Goal: Transaction & Acquisition: Purchase product/service

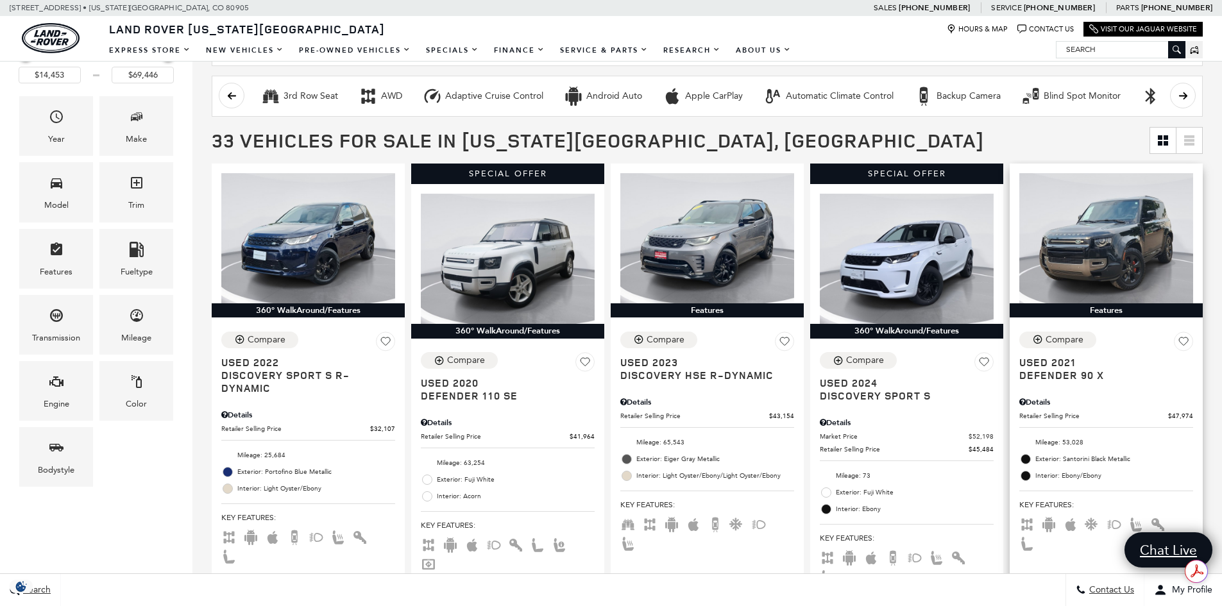
scroll to position [257, 0]
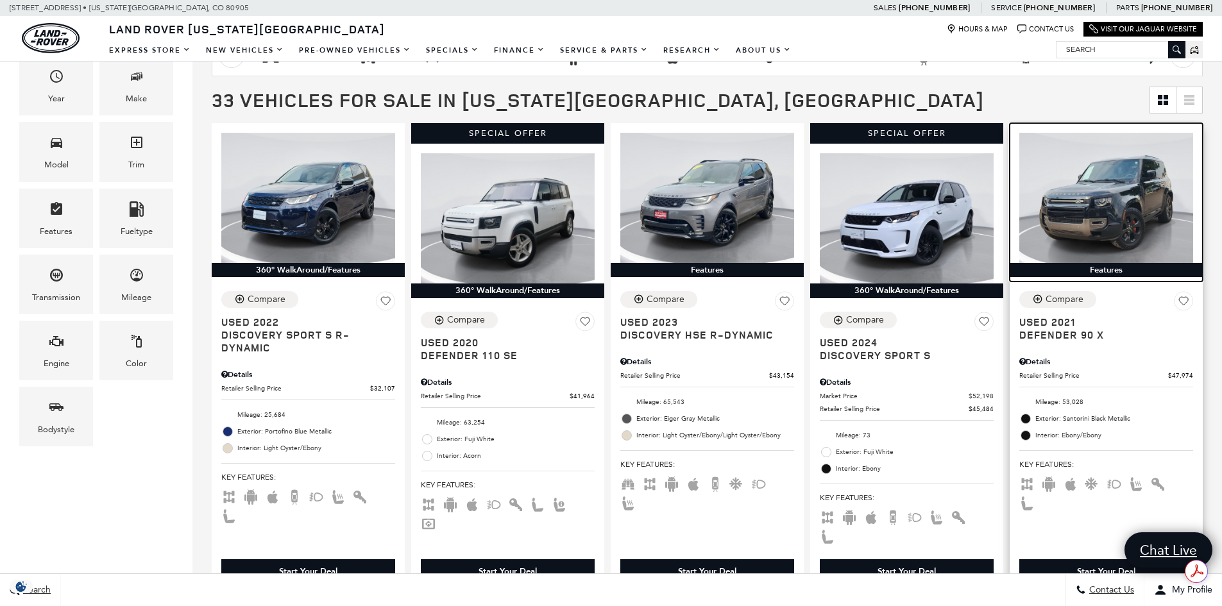
click at [1136, 234] on img at bounding box center [1107, 198] width 174 height 130
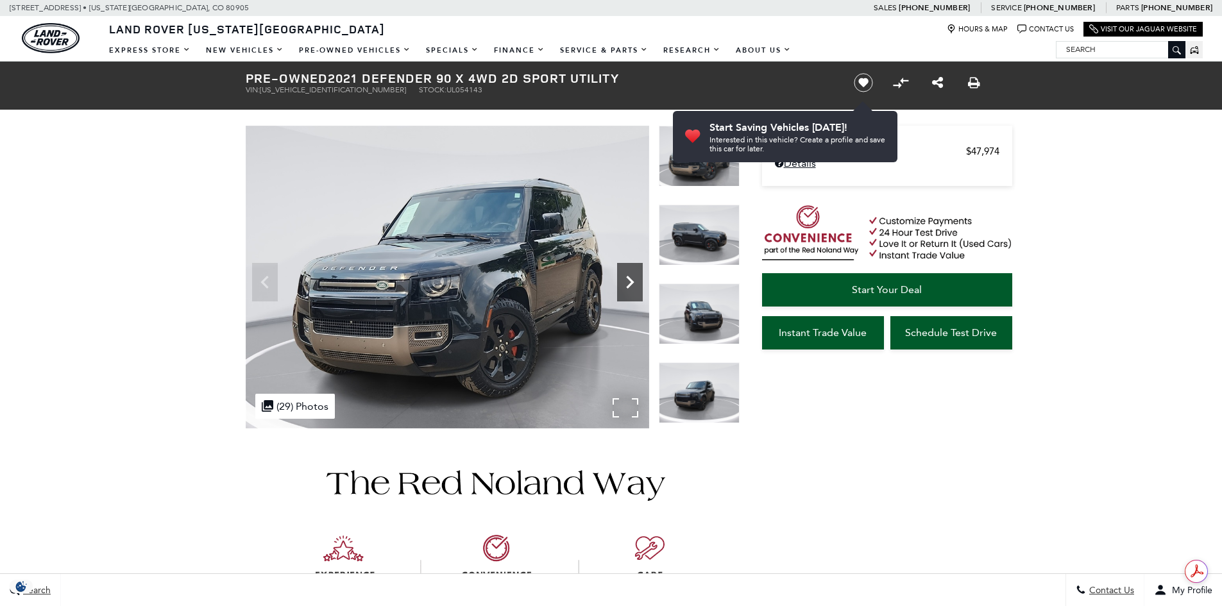
click at [629, 291] on icon "Next" at bounding box center [630, 282] width 26 height 26
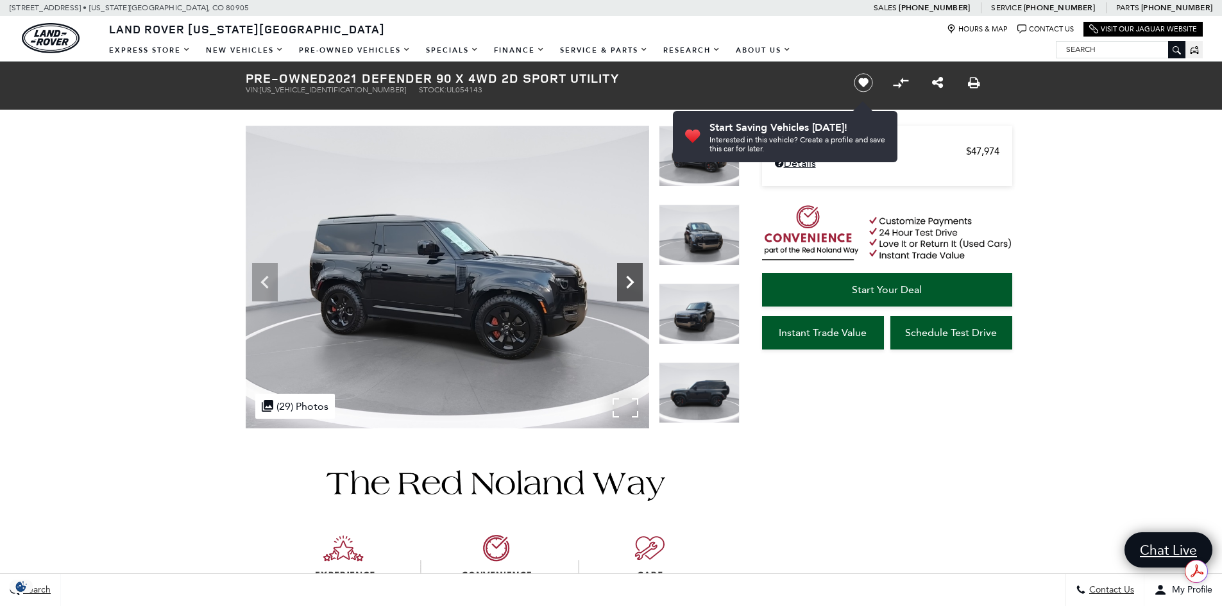
click at [629, 291] on icon "Next" at bounding box center [630, 282] width 26 height 26
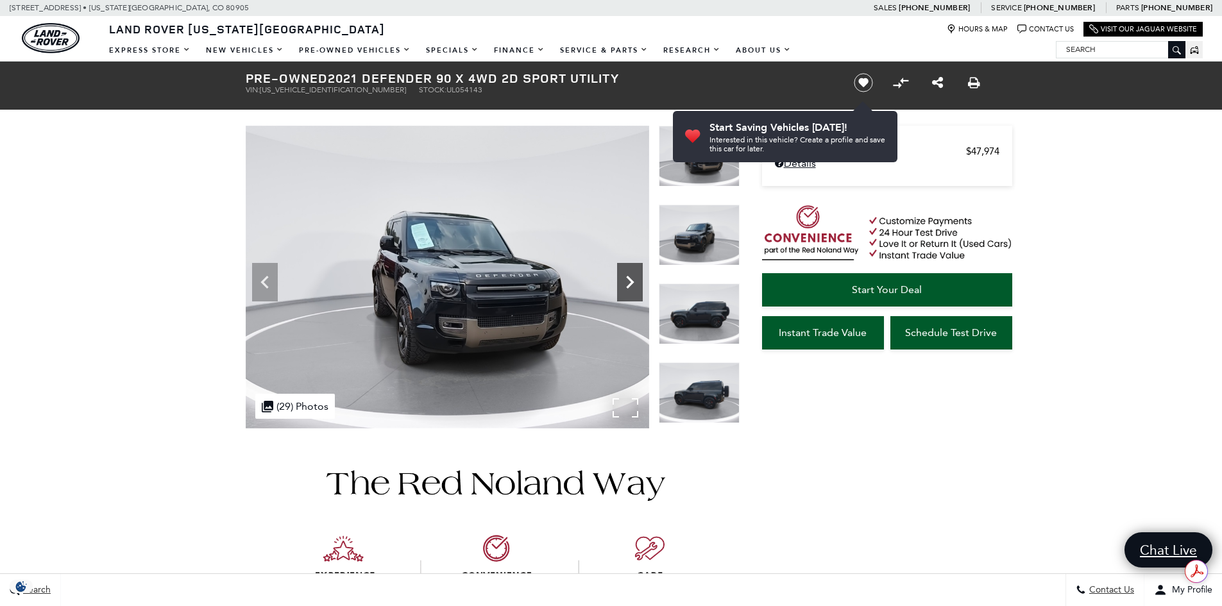
click at [629, 291] on icon "Next" at bounding box center [630, 282] width 26 height 26
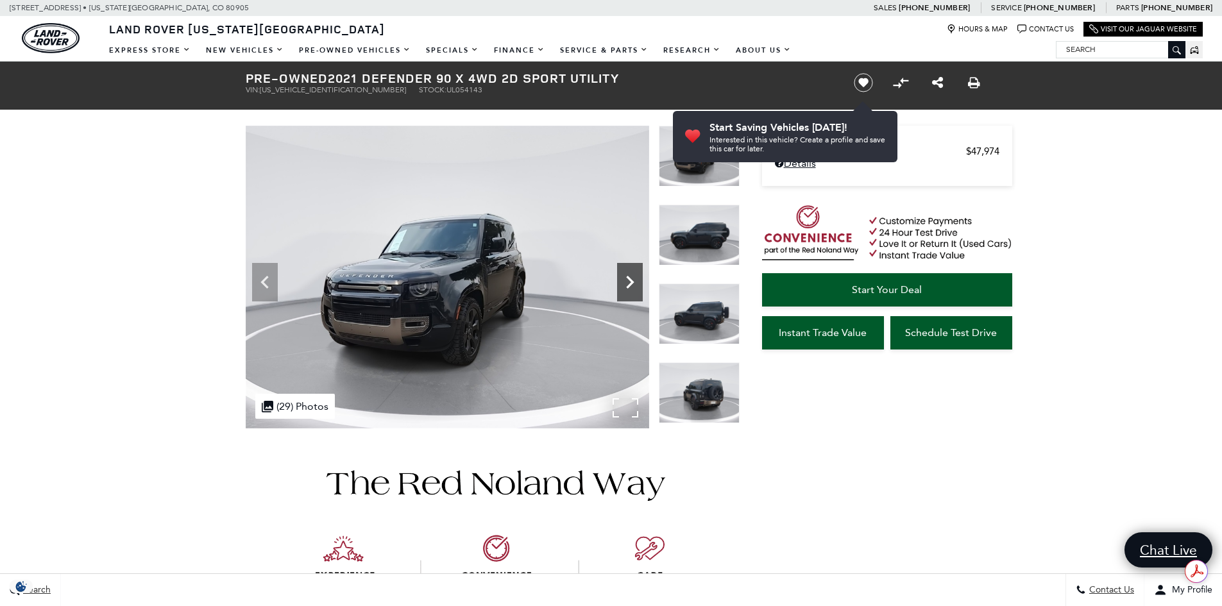
click at [629, 291] on icon "Next" at bounding box center [630, 282] width 26 height 26
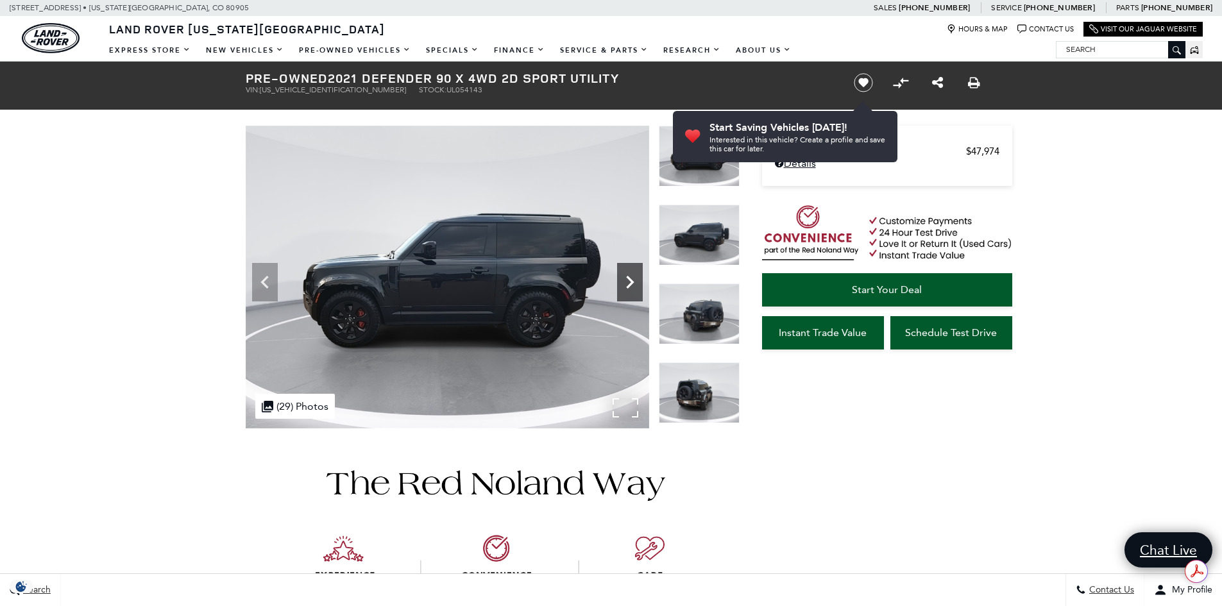
click at [629, 291] on icon "Next" at bounding box center [630, 282] width 26 height 26
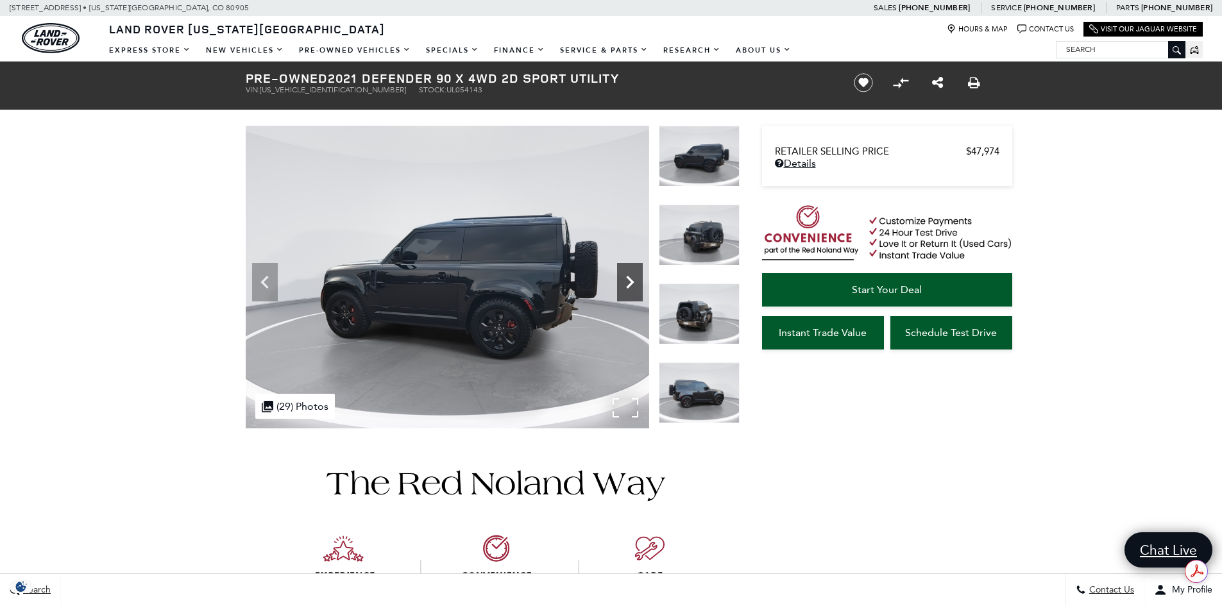
click at [629, 291] on icon "Next" at bounding box center [630, 282] width 26 height 26
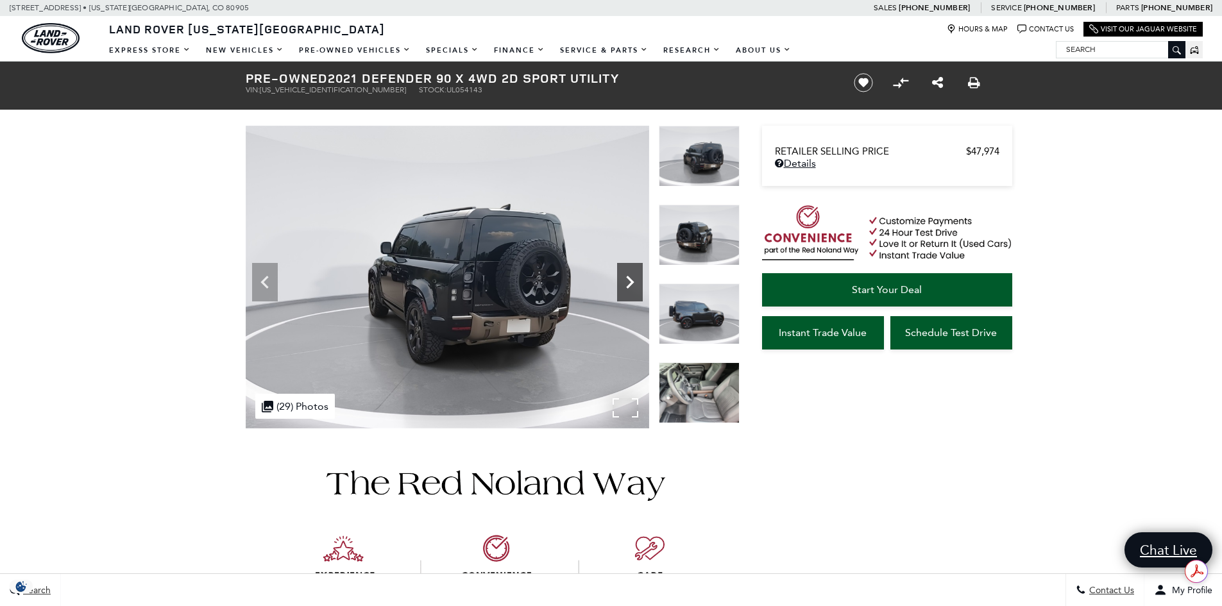
click at [635, 291] on icon "Next" at bounding box center [630, 282] width 26 height 26
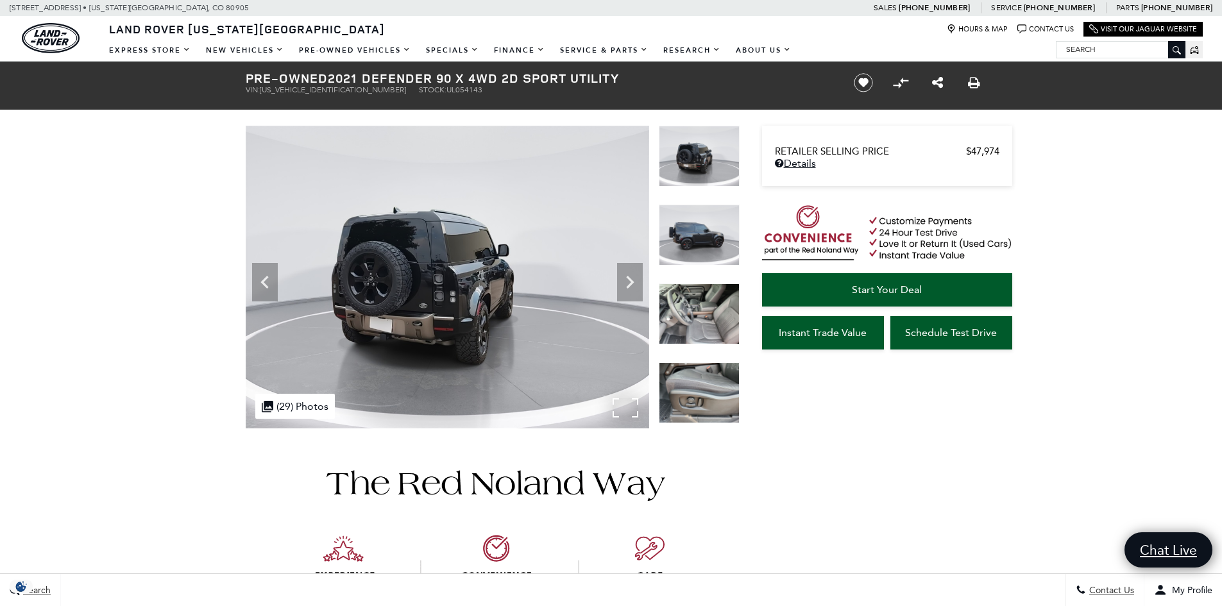
click at [647, 295] on img at bounding box center [448, 277] width 404 height 303
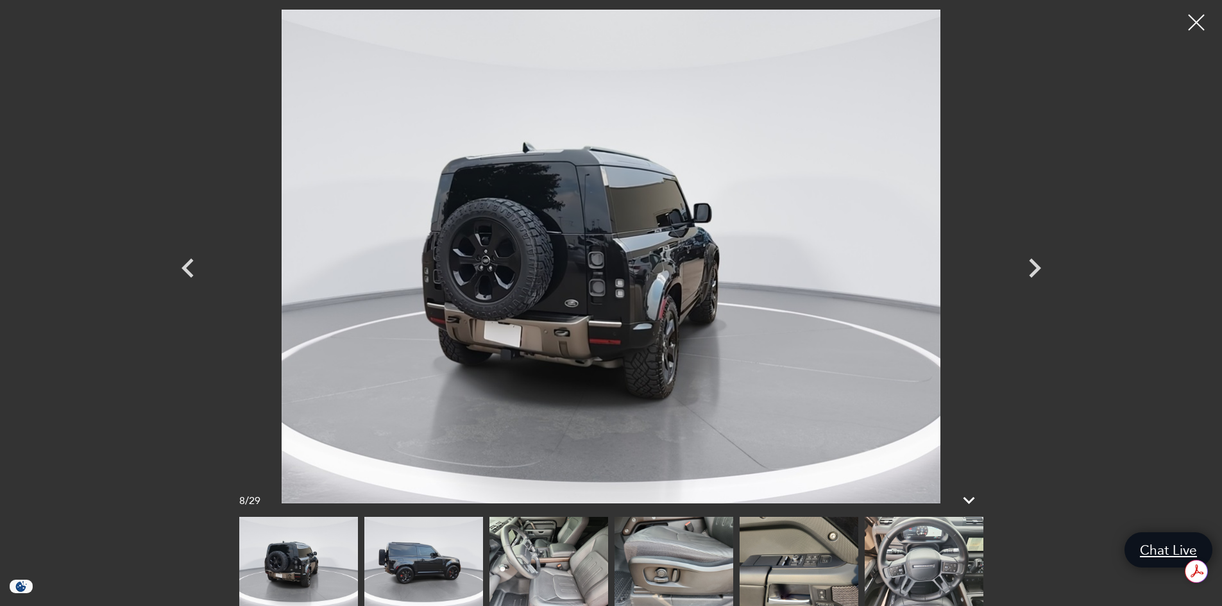
click at [605, 545] on img at bounding box center [549, 561] width 119 height 89
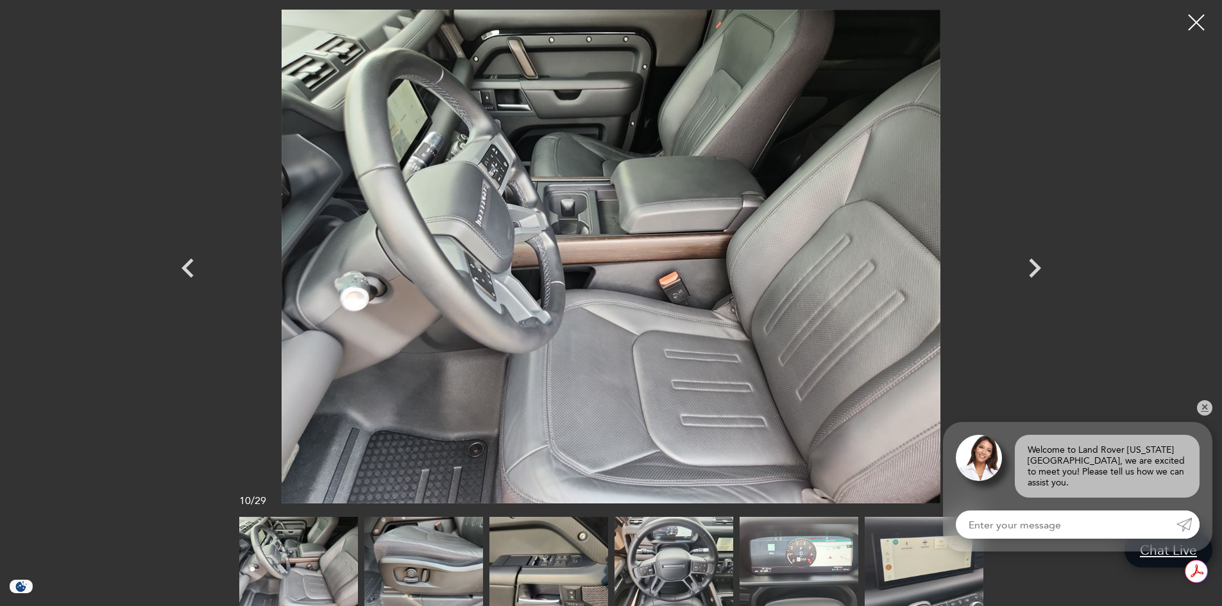
click at [648, 568] on img at bounding box center [674, 561] width 119 height 89
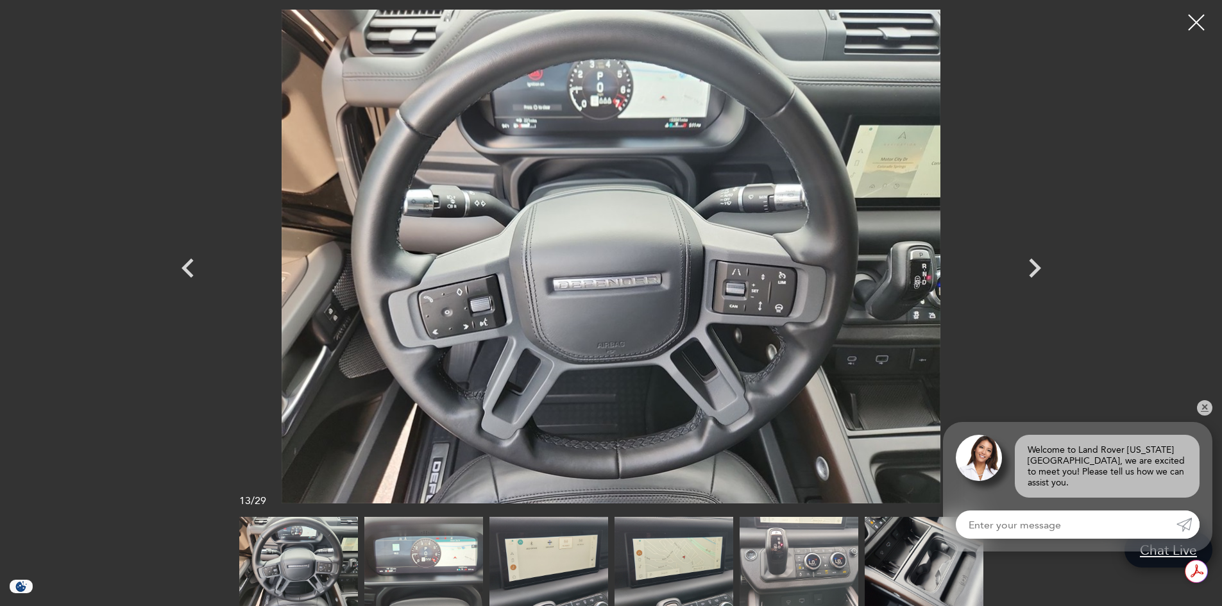
click at [1217, 15] on div at bounding box center [611, 303] width 1222 height 606
click at [1197, 14] on div at bounding box center [1197, 23] width 34 height 34
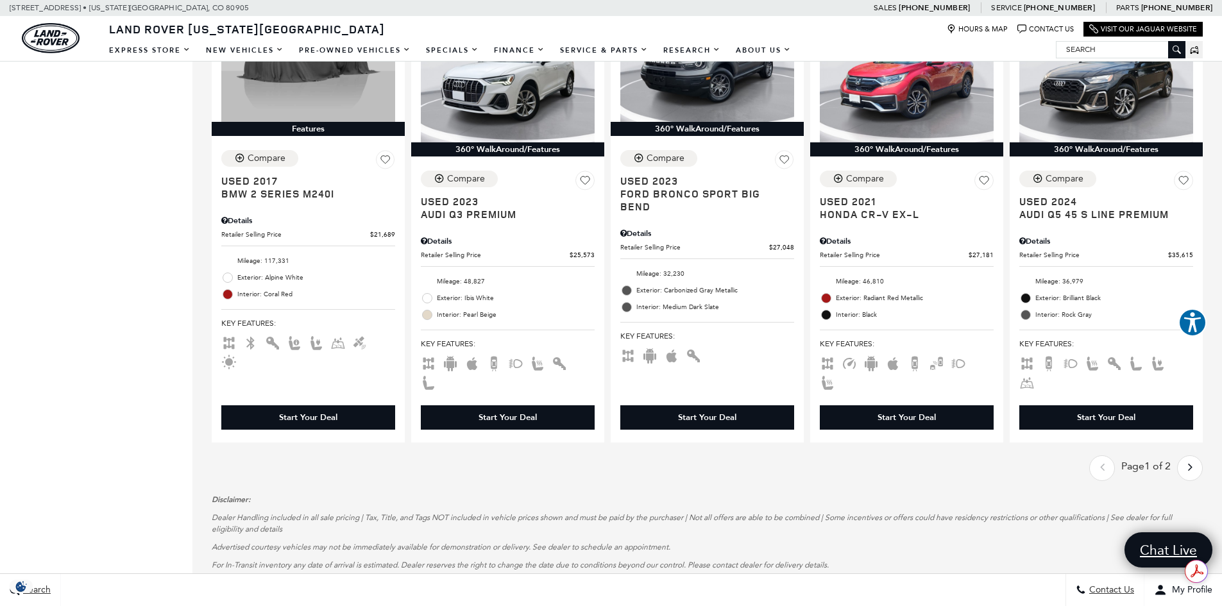
scroll to position [1925, 0]
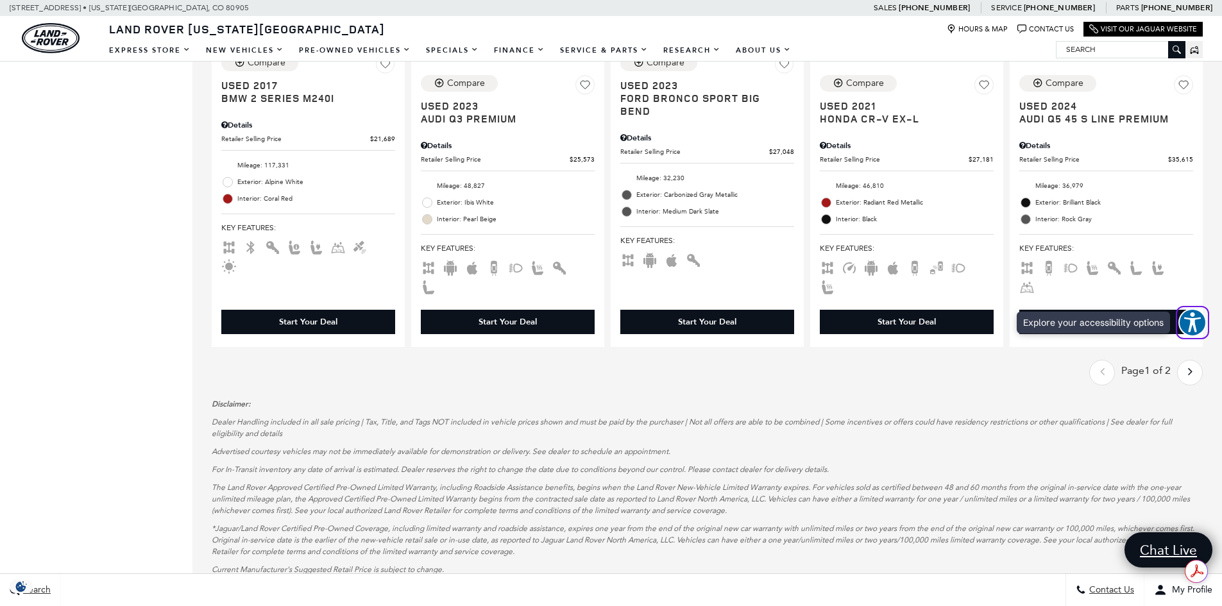
click at [1204, 309] on span "Explore your accessibility options" at bounding box center [1193, 323] width 28 height 28
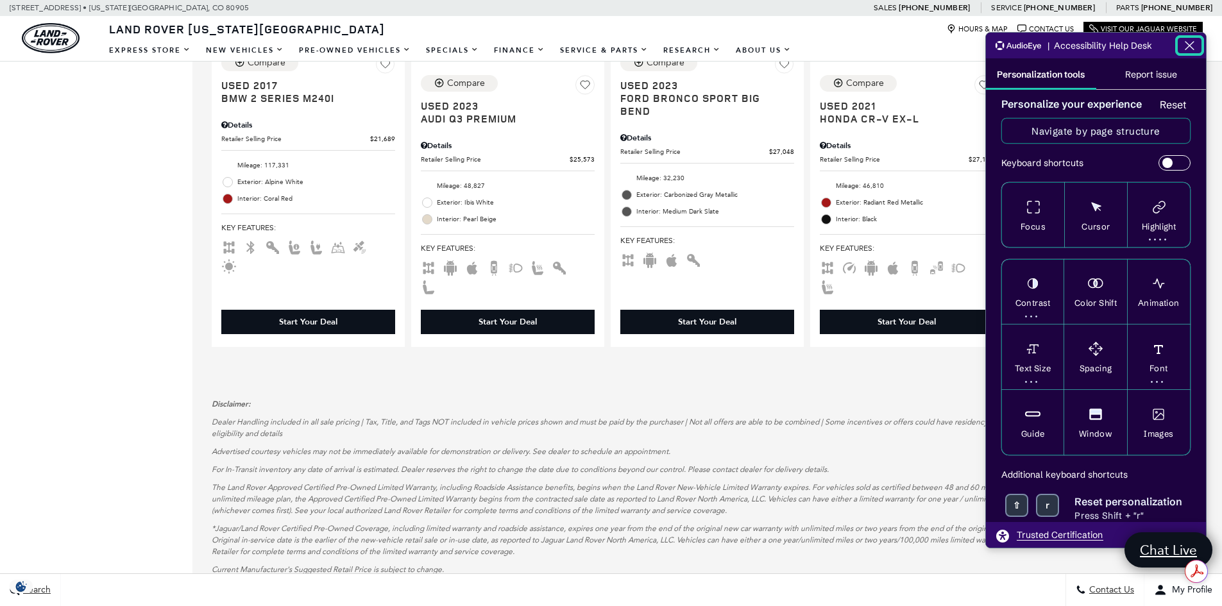
click at [1191, 46] on icon "Close the AudioEye toolbar" at bounding box center [1190, 46] width 8 height 8
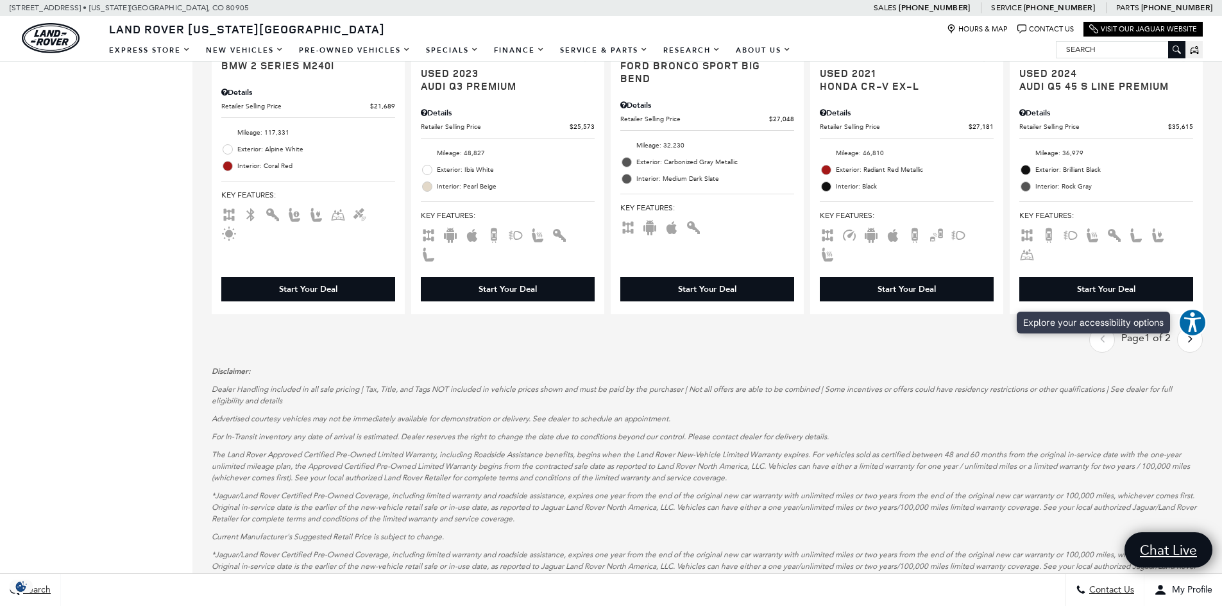
scroll to position [2054, 0]
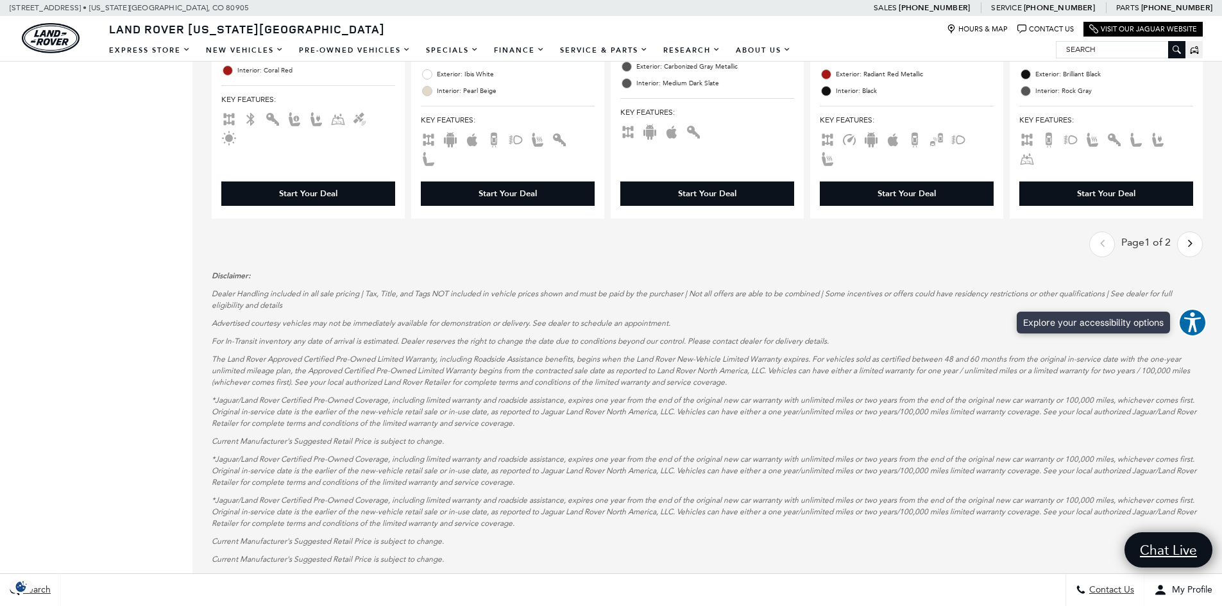
click at [1202, 232] on div "Next - Page" at bounding box center [1190, 245] width 26 height 26
click at [1193, 233] on icon "next page" at bounding box center [1190, 243] width 4 height 21
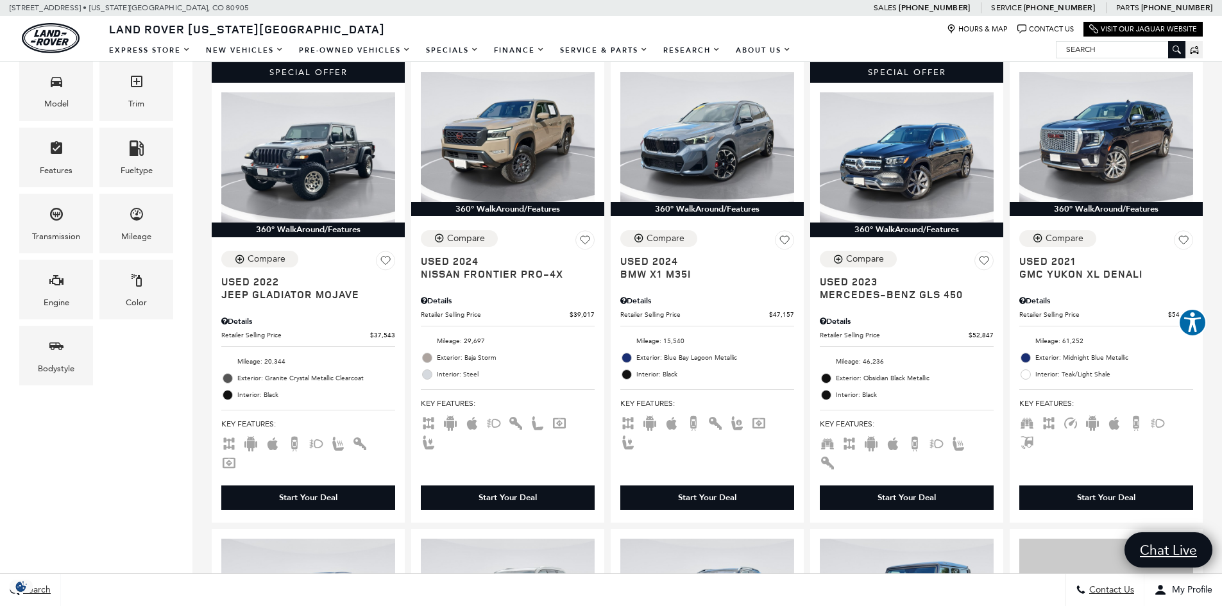
scroll to position [192, 0]
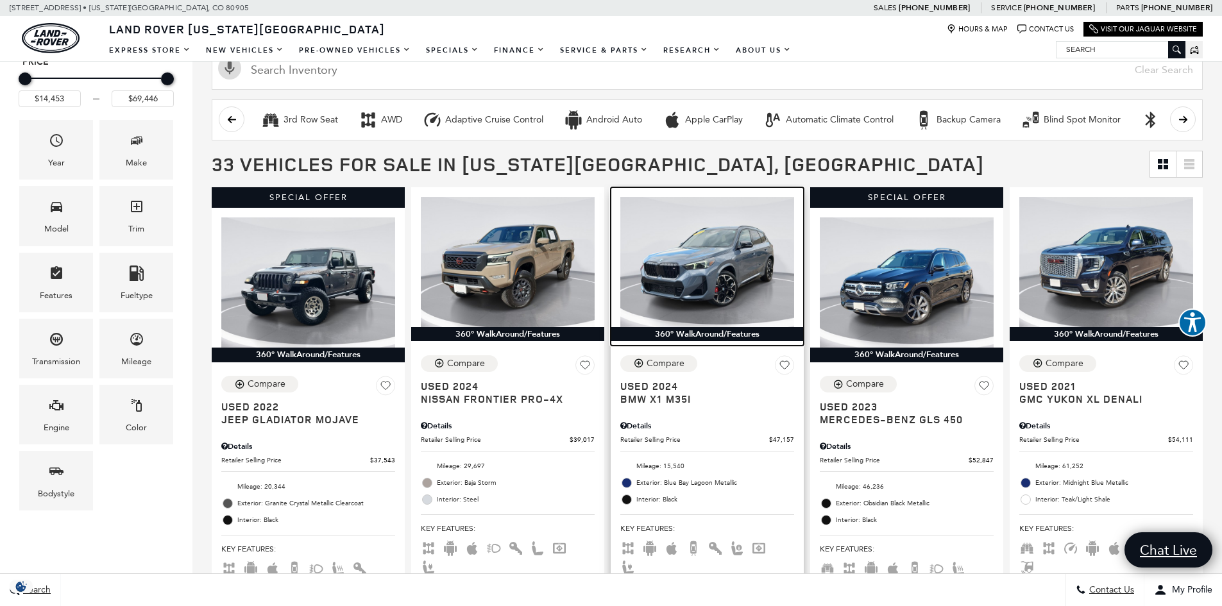
click at [688, 259] on img at bounding box center [707, 262] width 174 height 130
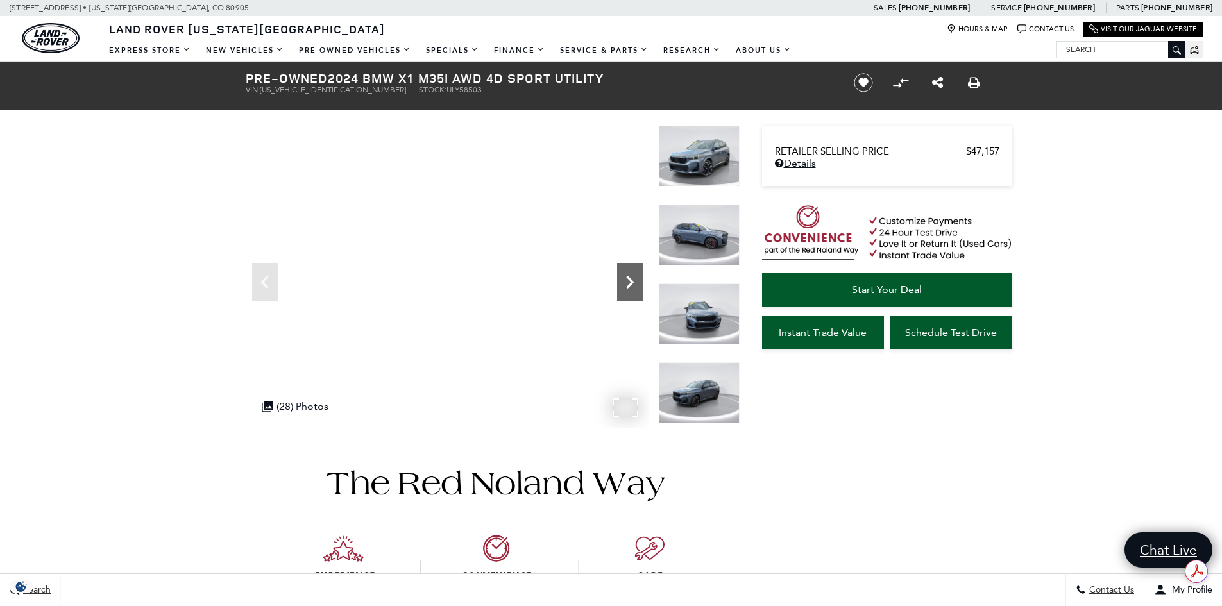
click at [638, 273] on icon "Next" at bounding box center [630, 282] width 26 height 26
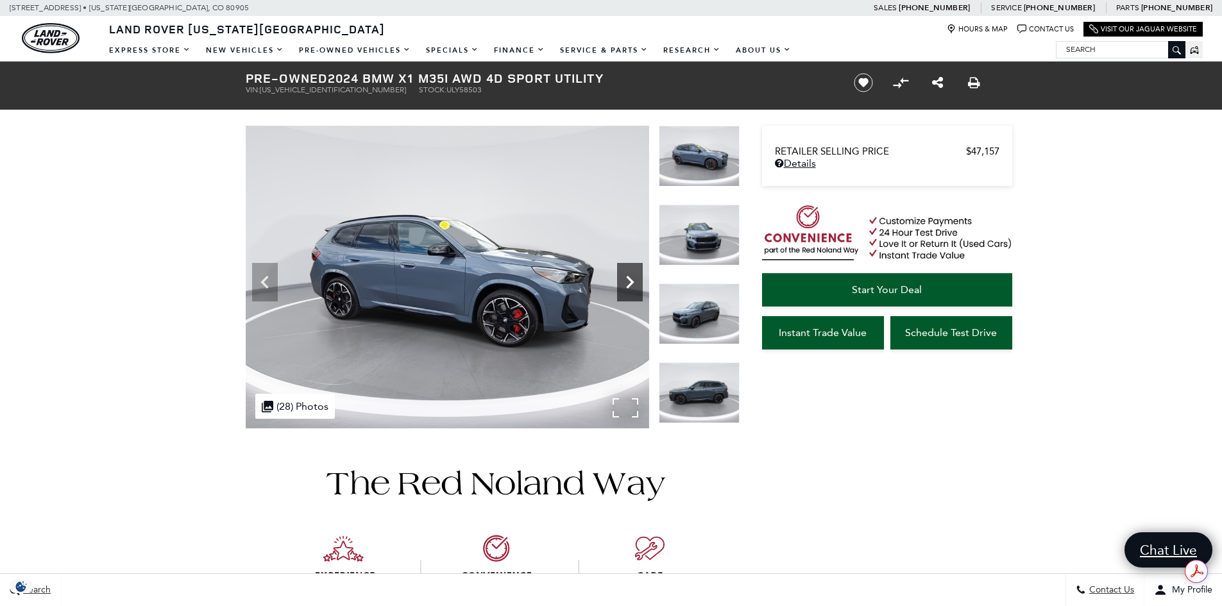
click at [638, 273] on icon "Next" at bounding box center [630, 282] width 26 height 26
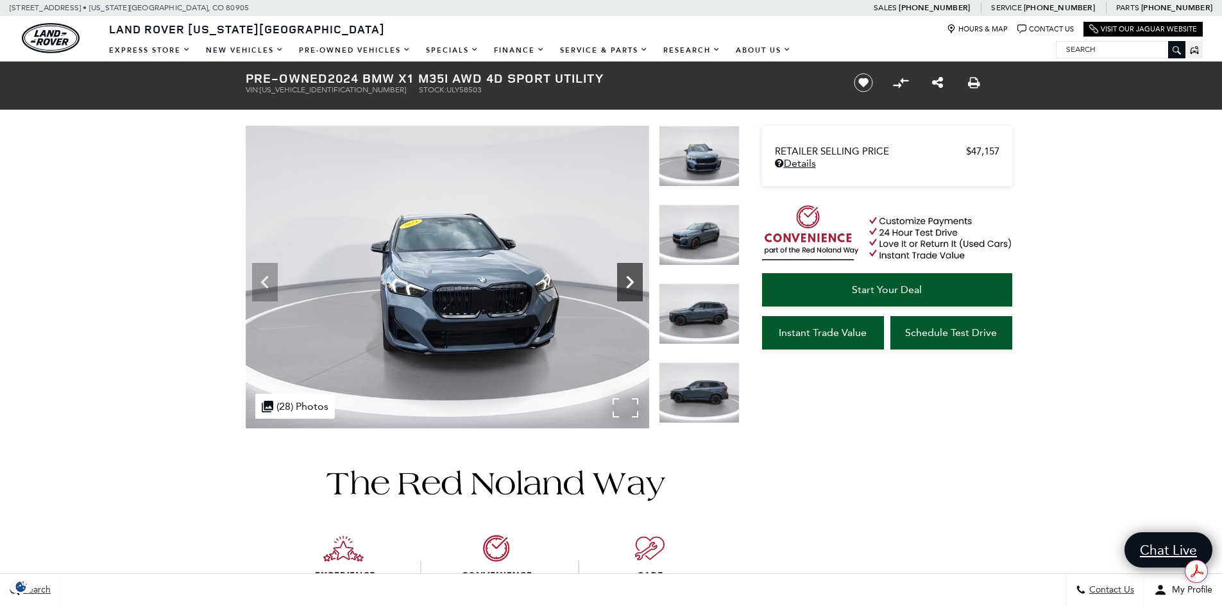
click at [638, 273] on icon "Next" at bounding box center [630, 282] width 26 height 26
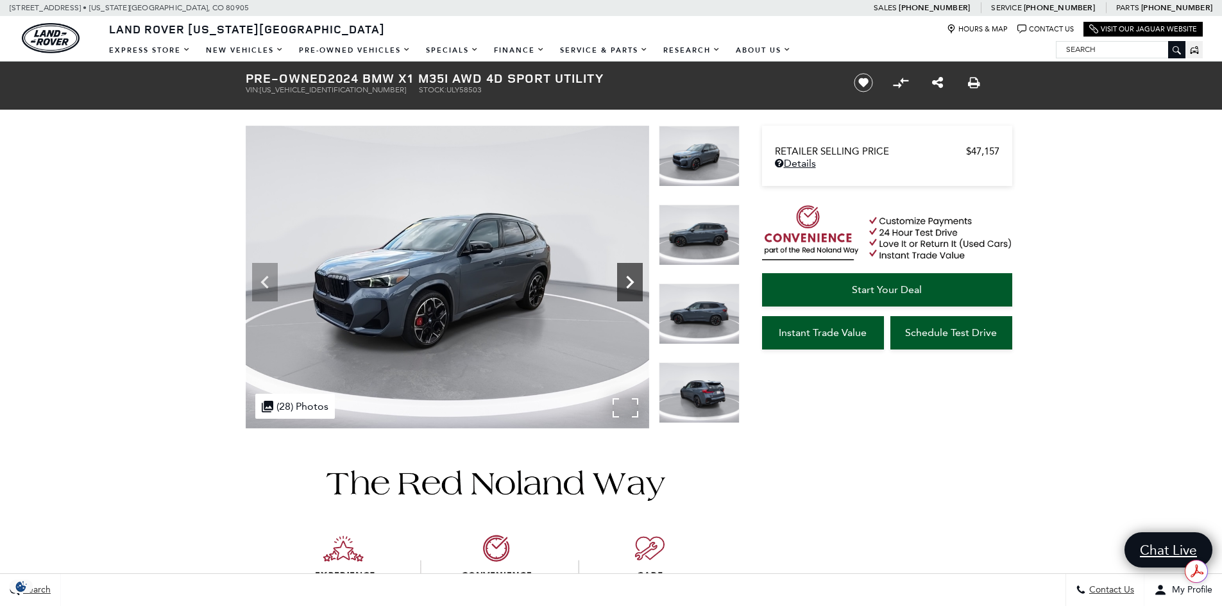
click at [633, 277] on icon "Next" at bounding box center [630, 282] width 26 height 26
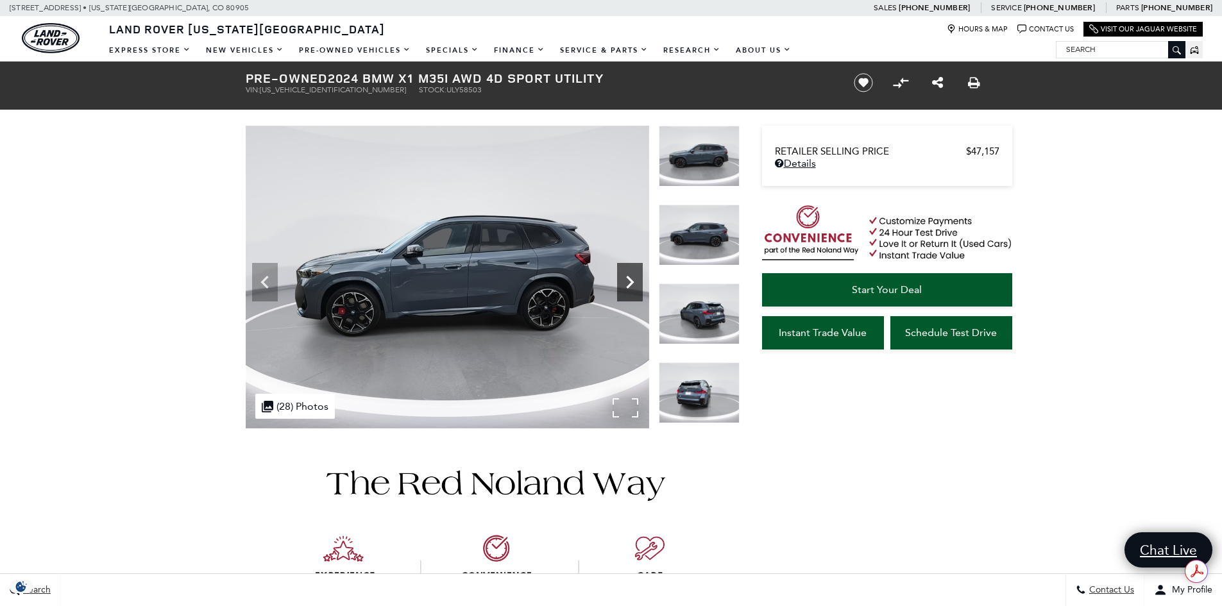
click at [633, 277] on icon "Next" at bounding box center [630, 282] width 26 height 26
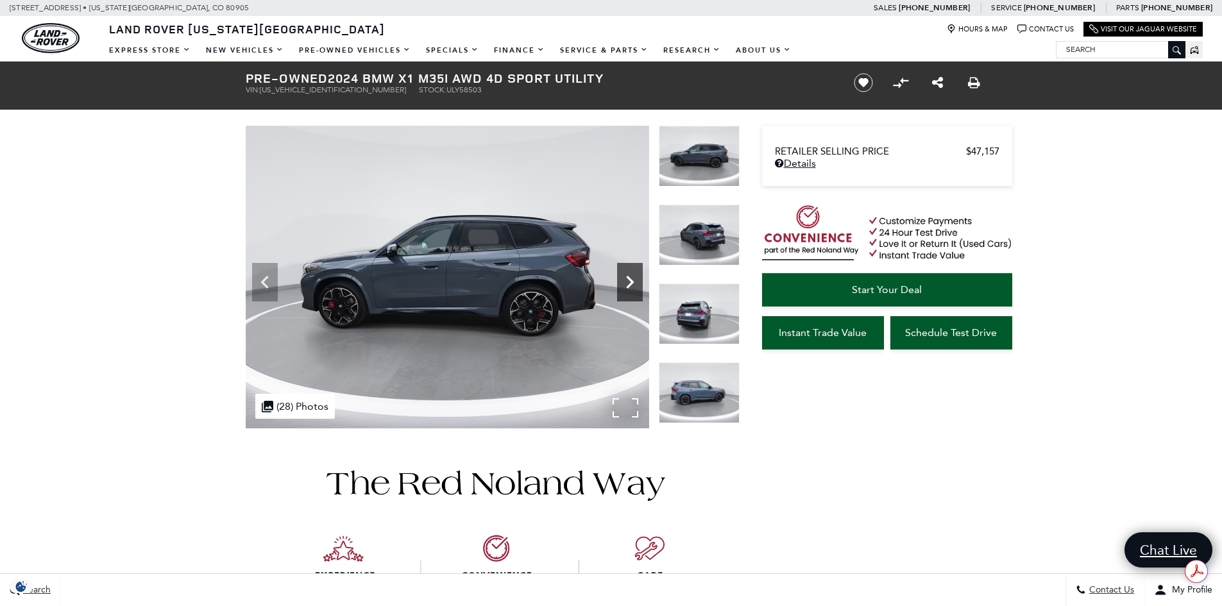
click at [633, 277] on icon "Next" at bounding box center [630, 282] width 26 height 26
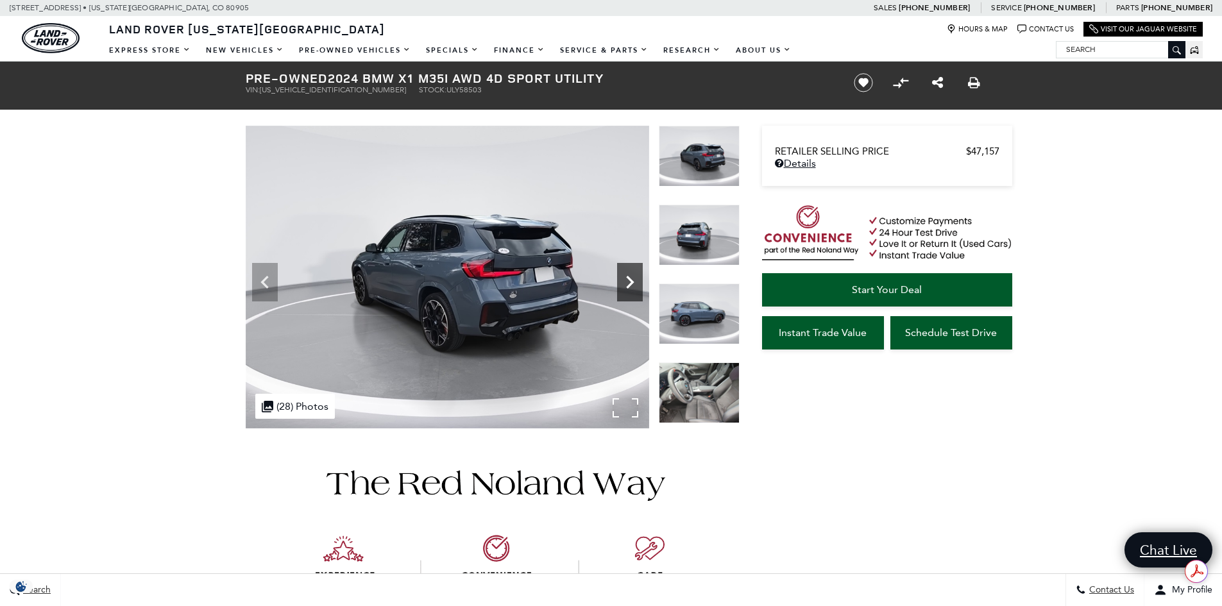
click at [633, 277] on icon "Next" at bounding box center [630, 282] width 26 height 26
